Goal: Task Accomplishment & Management: Manage account settings

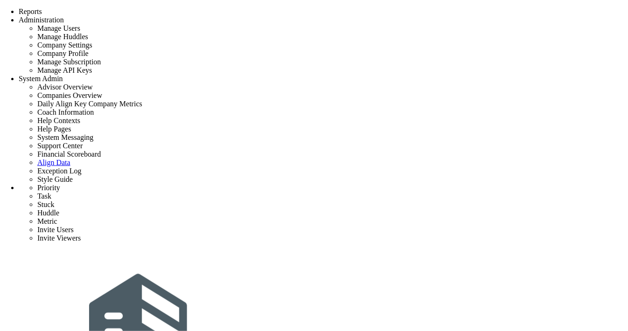
click at [139, 9] on div "Tasks" at bounding box center [130, 4] width 18 height 9
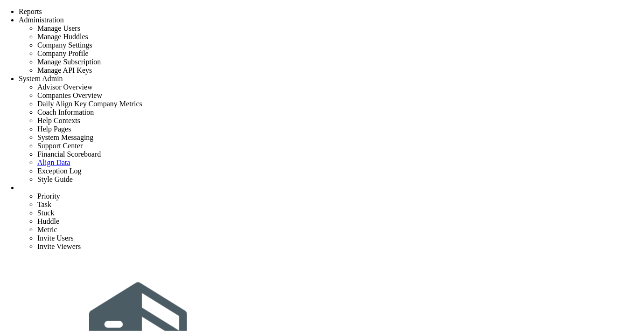
type input "Closeout - [GEOGRAPHIC_DATA]"
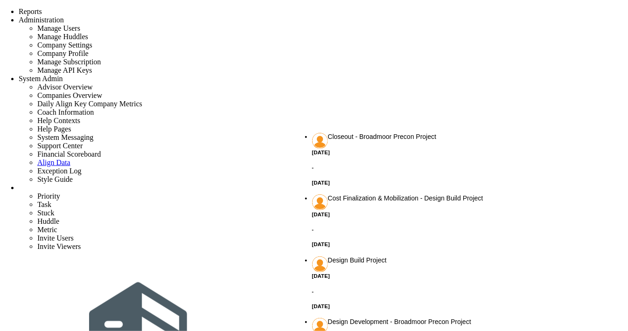
click at [375, 180] on h5 "05/16/2026" at bounding box center [458, 183] width 293 height 6
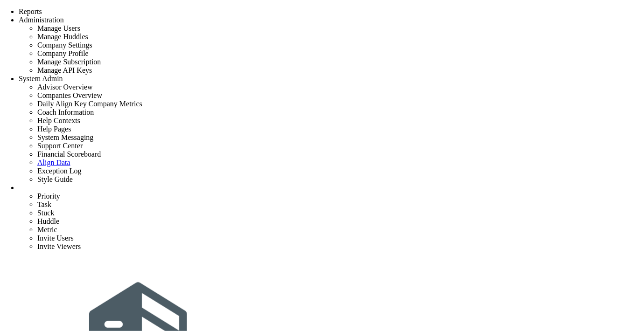
type input "Closeout - Broadmoor Precon Project"
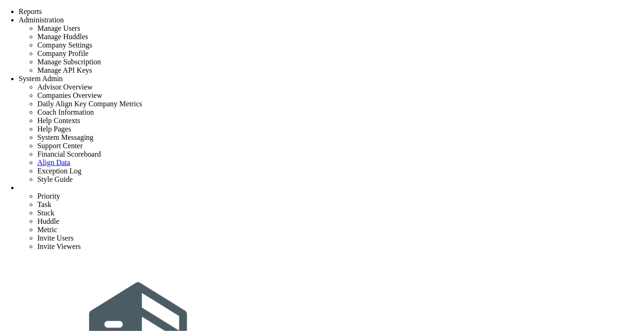
checkbox input "false"
type input "10/14/2025"
checkbox input "false"
type input "Closeout - [GEOGRAPHIC_DATA]"
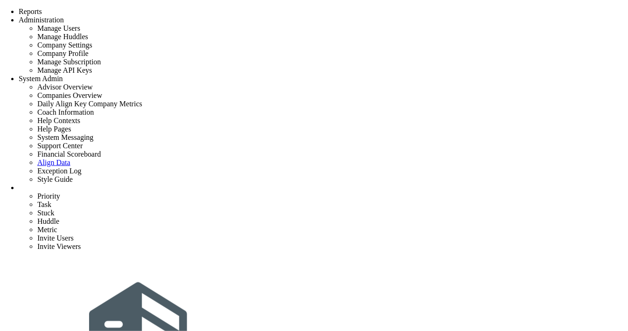
type input "test task auto select visibility"
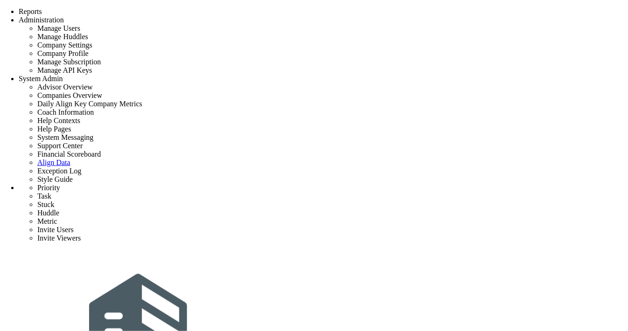
type input "auto"
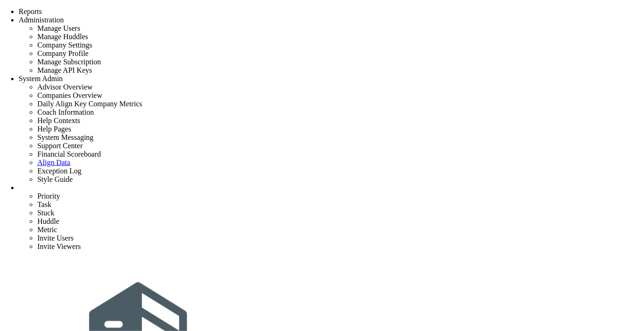
checkbox input "false"
type input "10/14/2025"
checkbox input "false"
type input "Closeout - [GEOGRAPHIC_DATA]"
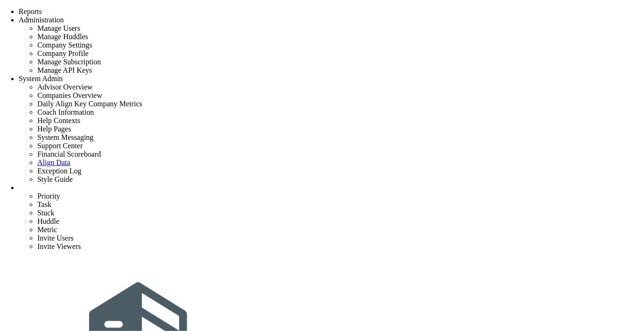
type input "autoselect 2"
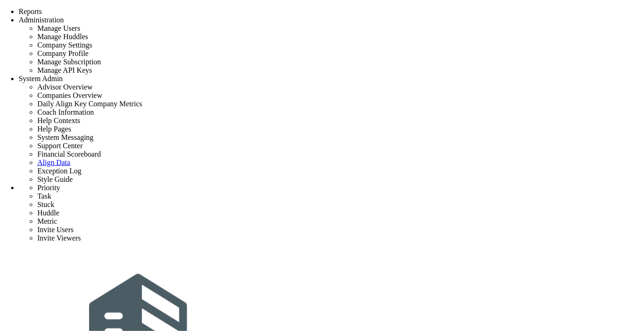
scroll to position [36, 0]
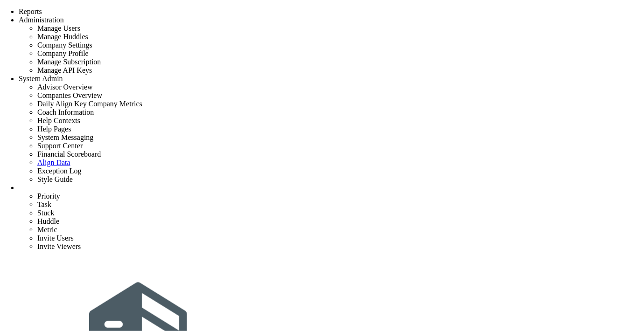
type input "Closeout - [GEOGRAPHIC_DATA]"
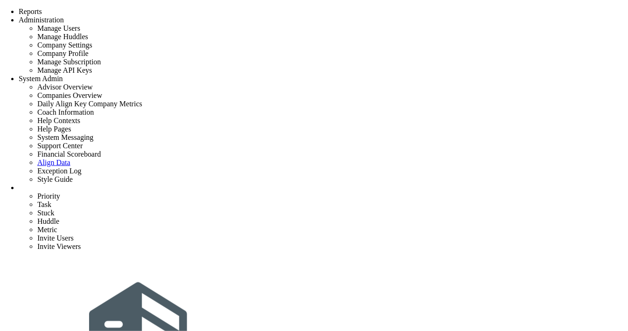
scroll to position [0, 0]
type input "ok"
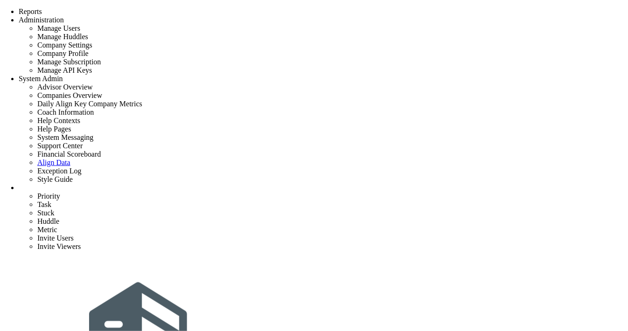
checkbox input "false"
type input "10/14/2025"
checkbox input "false"
type input "Closeout - [GEOGRAPHIC_DATA]"
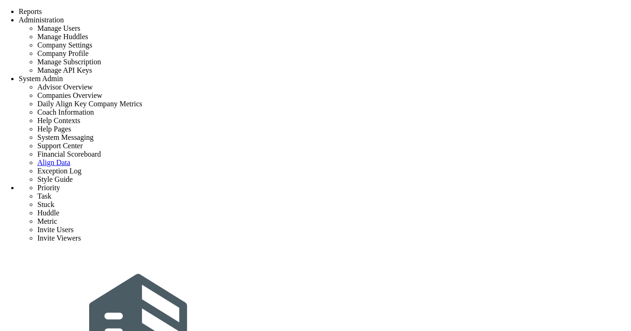
type input "0"
radio input "true"
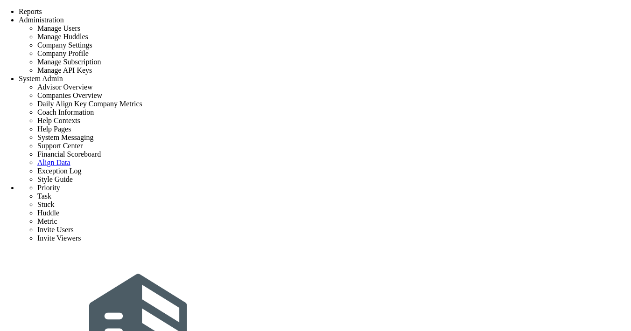
type input "[PERSON_NAME]"
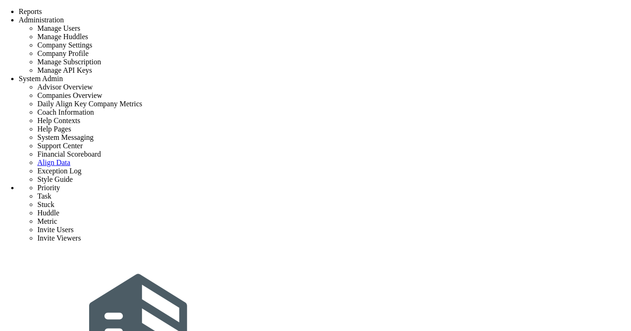
type input "0"
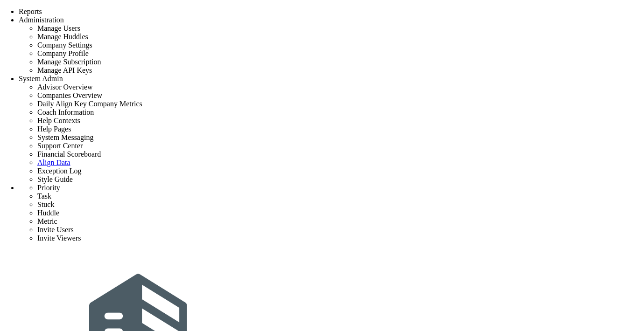
type input "0"
radio input "true"
type input "[PERSON_NAME]"
type input "0"
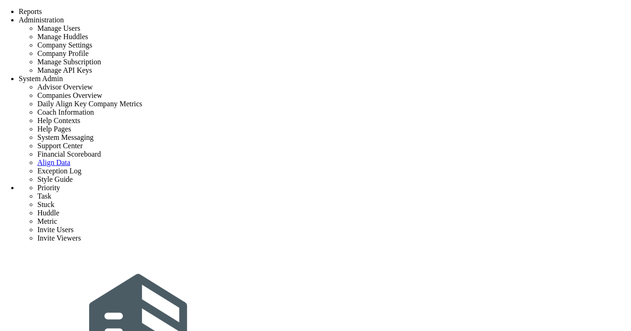
type input "0"
radio input "true"
type input "Broadmoor Precon Test"
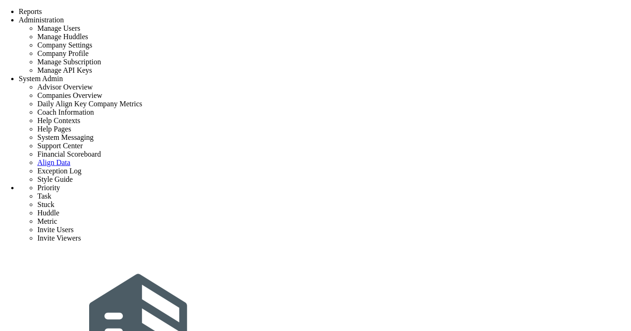
radio input "true"
type input "[PERSON_NAME] A"
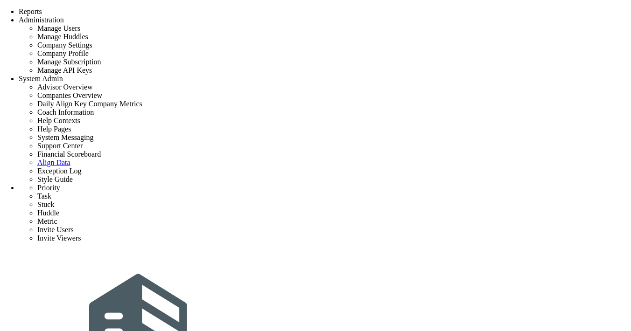
type input "test"
type input "0"
radio input "true"
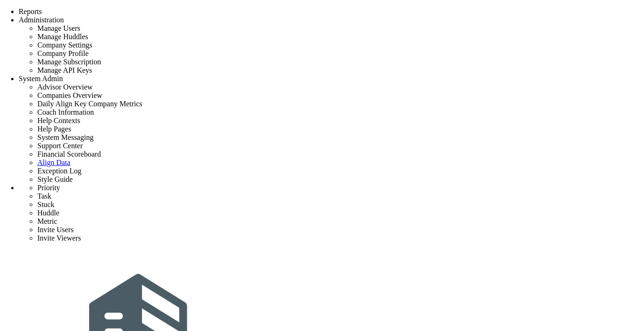
type input "[PERSON_NAME]"
type input "0"
radio input "true"
